Goal: Task Accomplishment & Management: Use online tool/utility

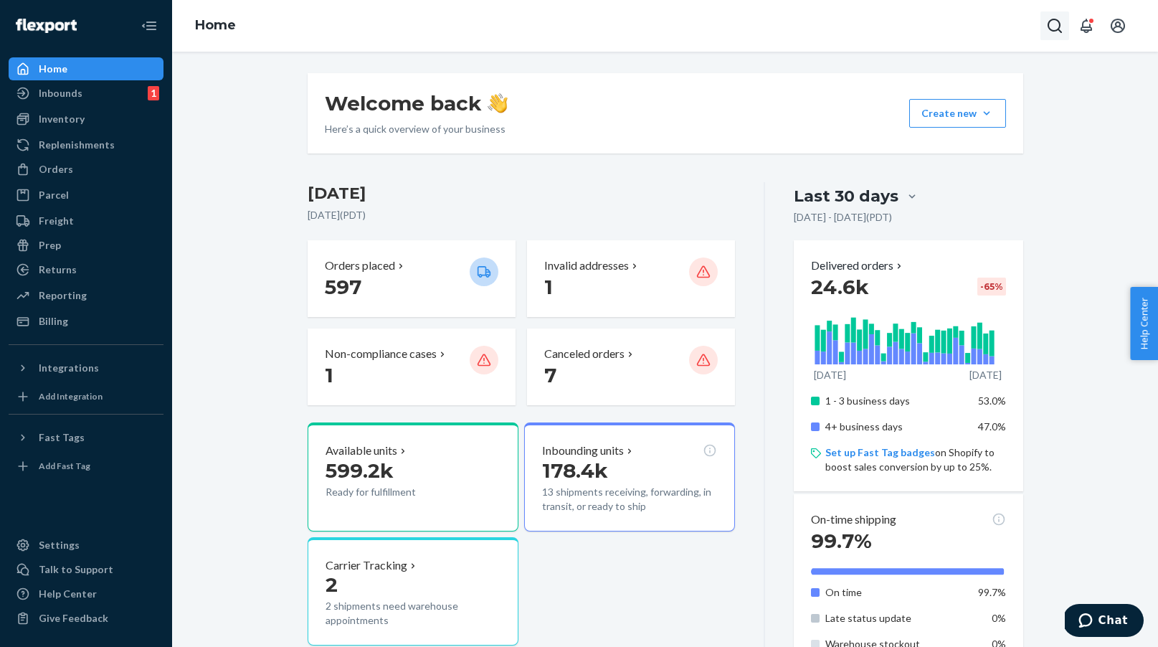
click at [1047, 31] on icon "Open Search Box" at bounding box center [1054, 25] width 17 height 17
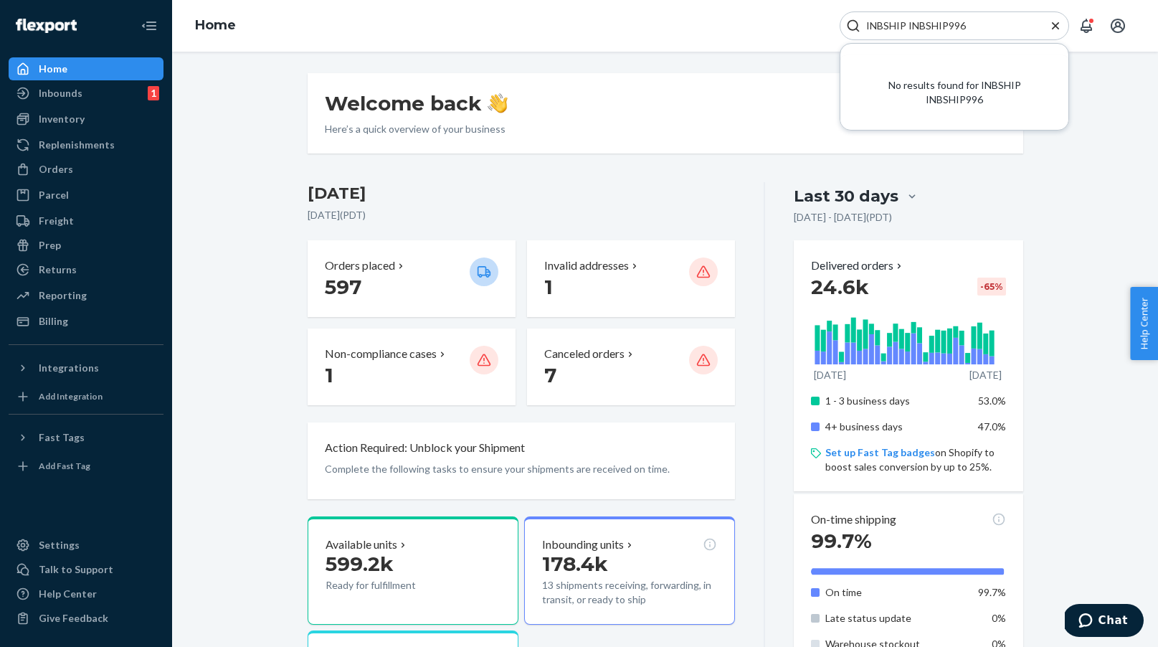
drag, startPoint x: 972, startPoint y: 24, endPoint x: 906, endPoint y: 20, distance: 66.1
click at [906, 21] on input "INBSHIP INBSHIP996" at bounding box center [948, 26] width 176 height 14
type input "INBSHIP"
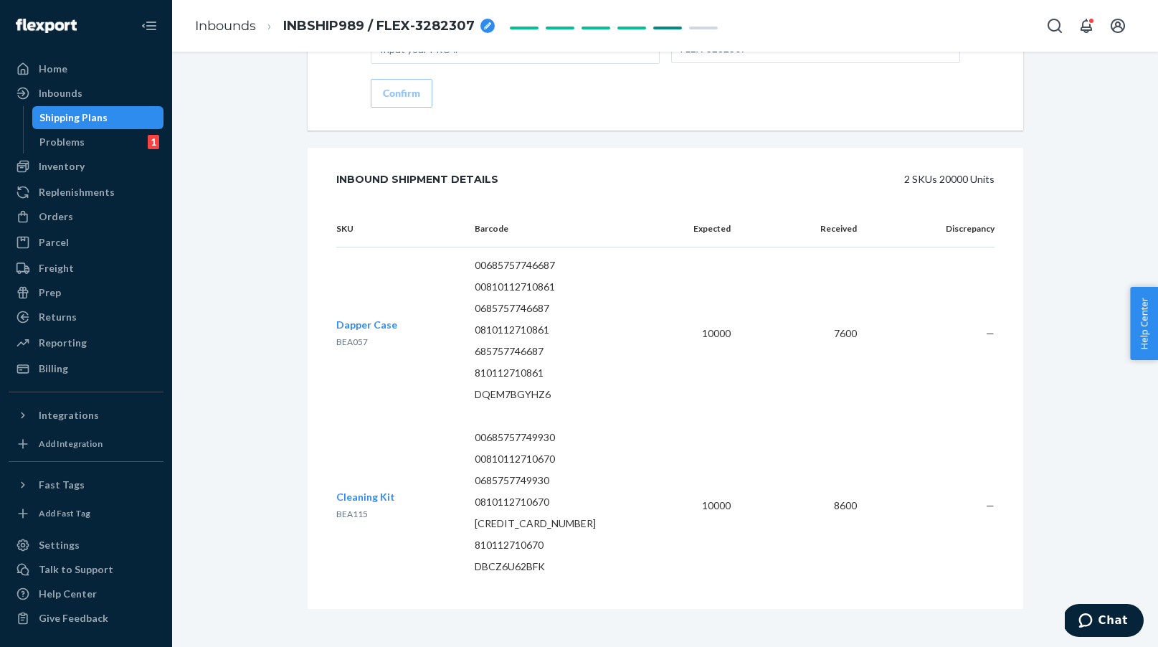
scroll to position [2155, 0]
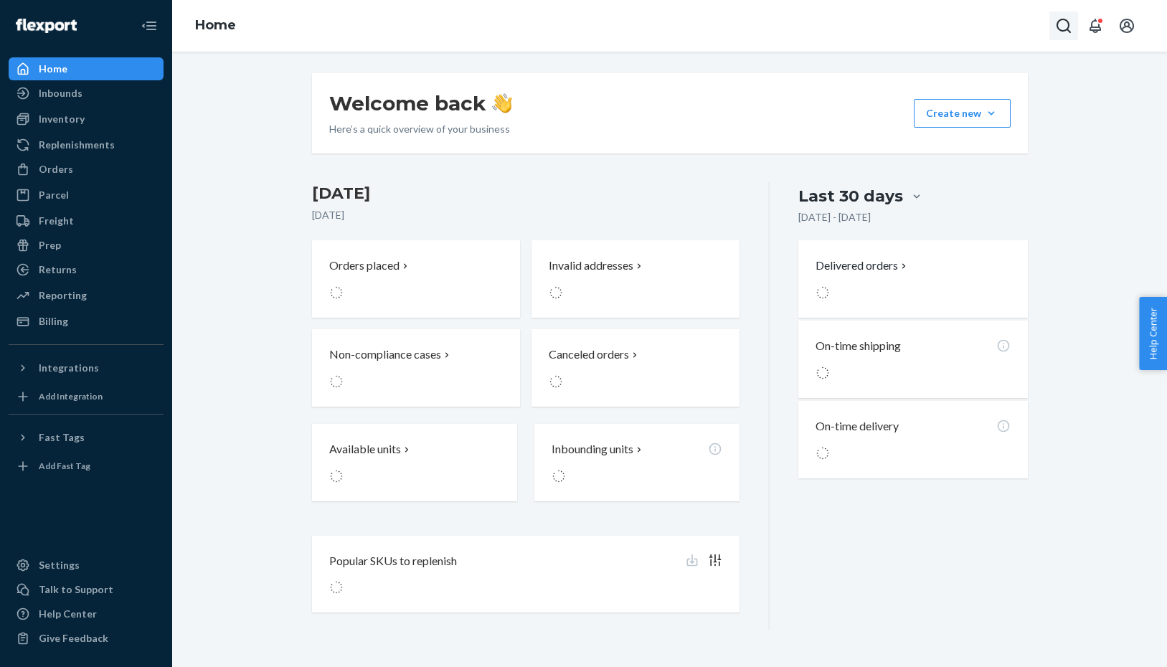
click at [1060, 26] on icon "Open Search Box" at bounding box center [1063, 25] width 17 height 17
type input "7674453"
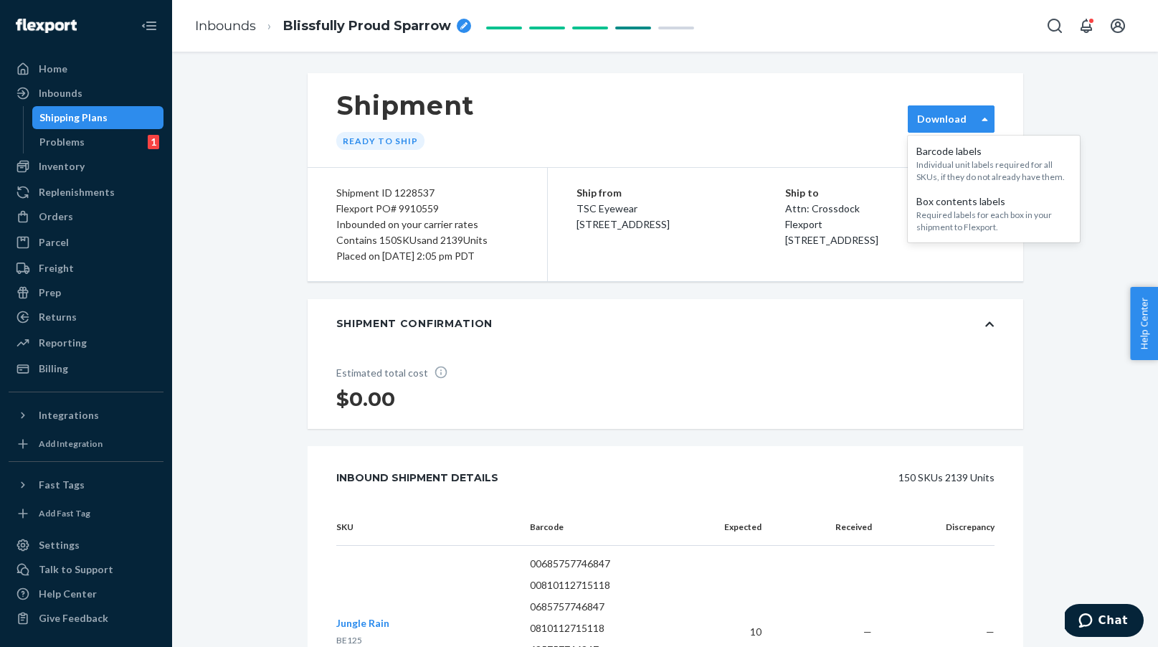
click at [970, 112] on div "Download" at bounding box center [941, 119] width 67 height 14
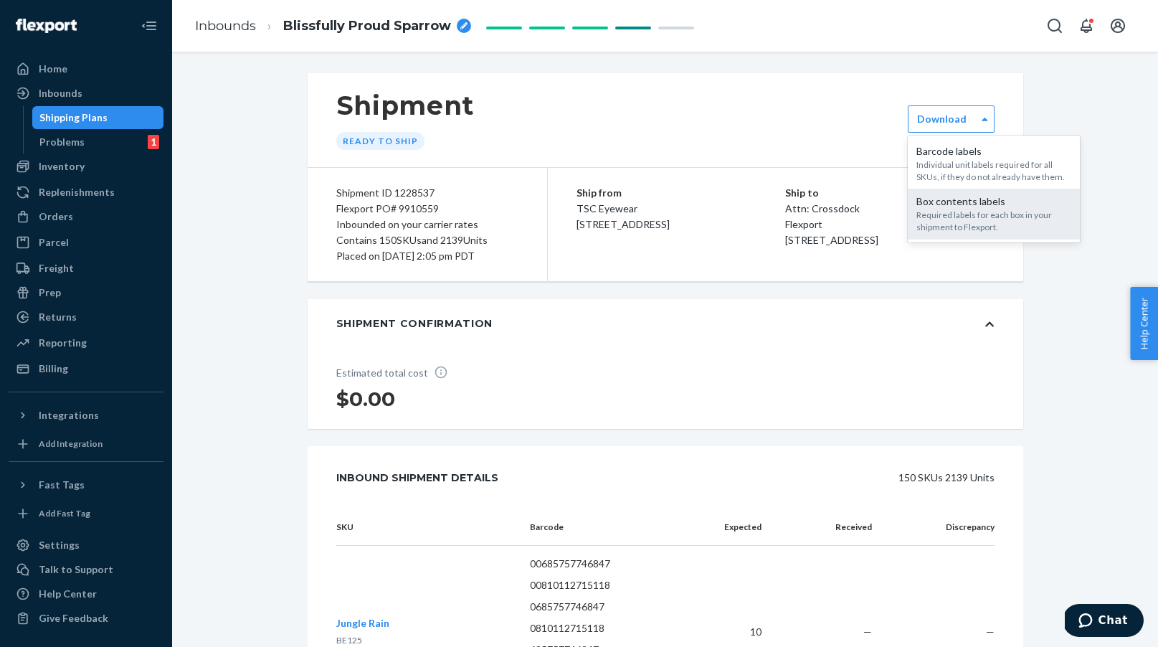
click at [972, 217] on div "Required labels for each box in your shipment to Flexport." at bounding box center [993, 221] width 155 height 24
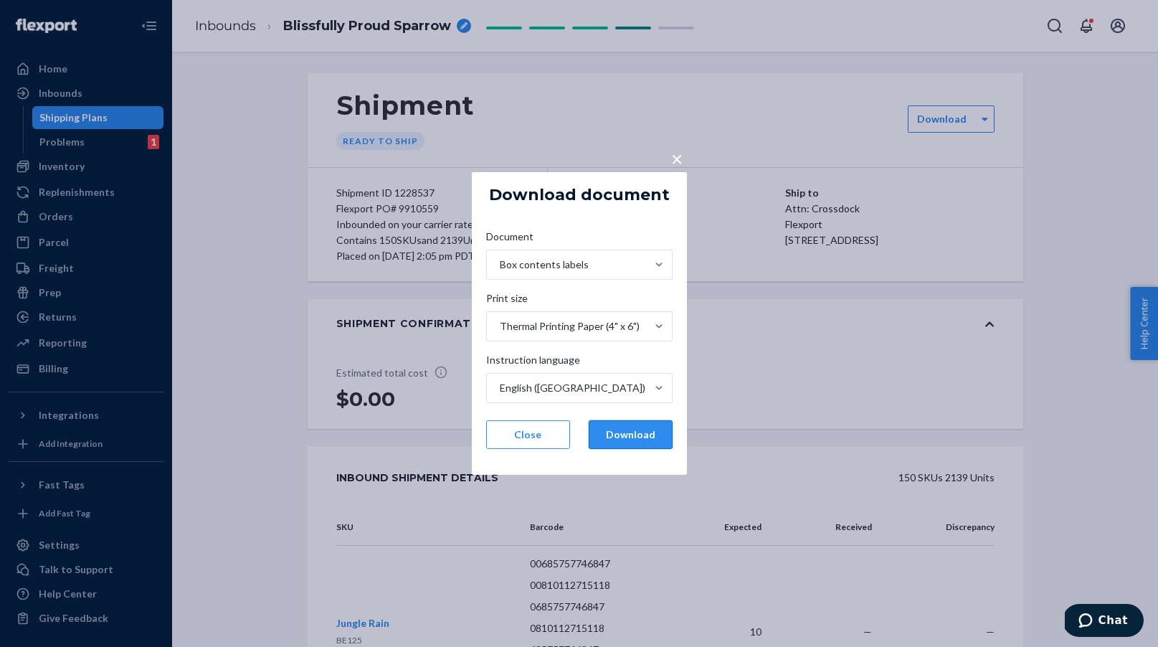
click at [627, 437] on button "Download" at bounding box center [631, 434] width 84 height 29
click at [675, 158] on span "×" at bounding box center [676, 158] width 11 height 24
